Goal: Task Accomplishment & Management: Use online tool/utility

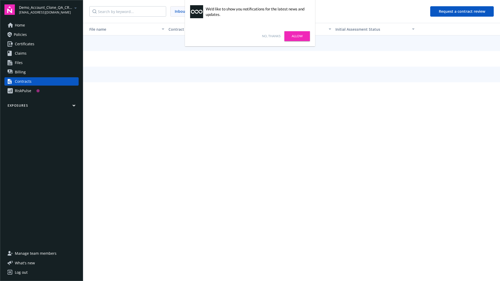
click at [271, 36] on link "No, thanks" at bounding box center [271, 36] width 18 height 5
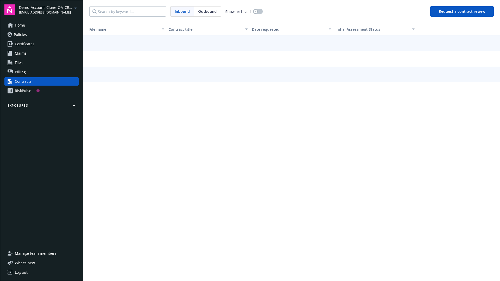
click at [462, 11] on button "Request a contract review" at bounding box center [461, 11] width 63 height 10
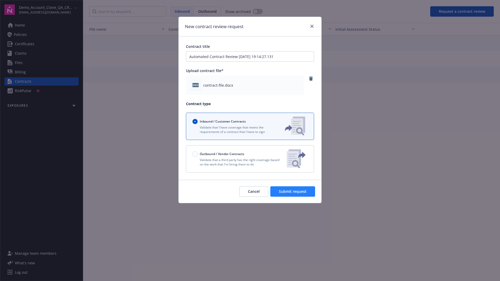
type input "Automated Contract Review [DATE] 19:14:27.131"
click at [293, 191] on span "Submit request" at bounding box center [293, 191] width 28 height 5
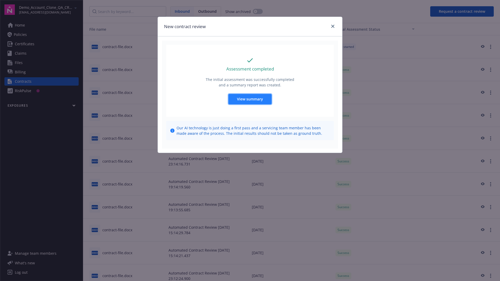
click at [250, 99] on span "View summary" at bounding box center [250, 99] width 26 height 5
